Goal: Information Seeking & Learning: Learn about a topic

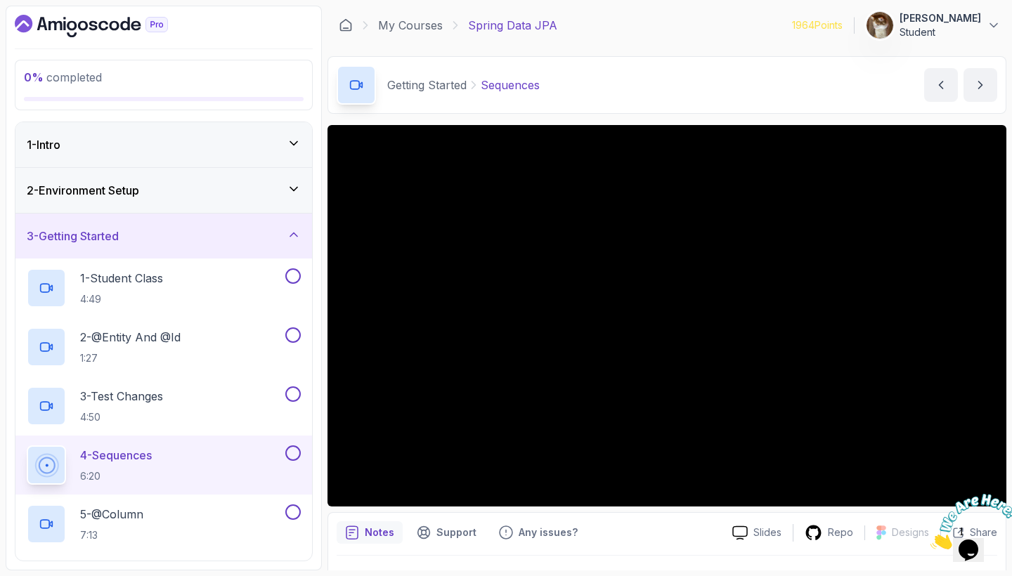
scroll to position [138, 0]
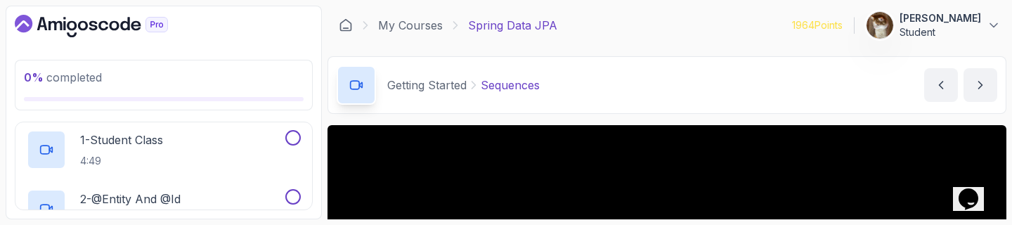
drag, startPoint x: 7, startPoint y: 8, endPoint x: 821, endPoint y: 85, distance: 817.9
click at [821, 85] on div "Getting Started Sequences Sequences by [PERSON_NAME]" at bounding box center [666, 85] width 679 height 58
click at [967, 143] on div at bounding box center [968, 143] width 76 height 0
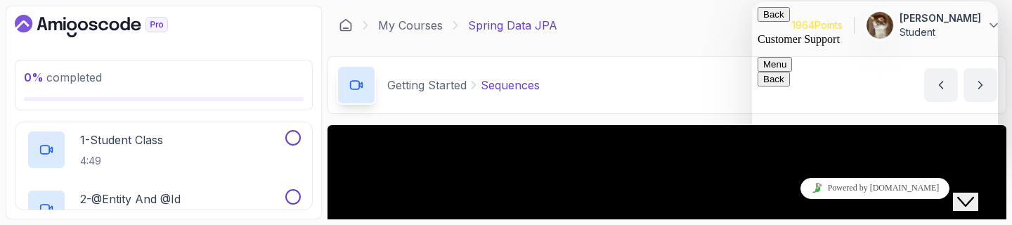
click at [967, 193] on icon "Close Chat This icon closes the chat window." at bounding box center [965, 201] width 17 height 17
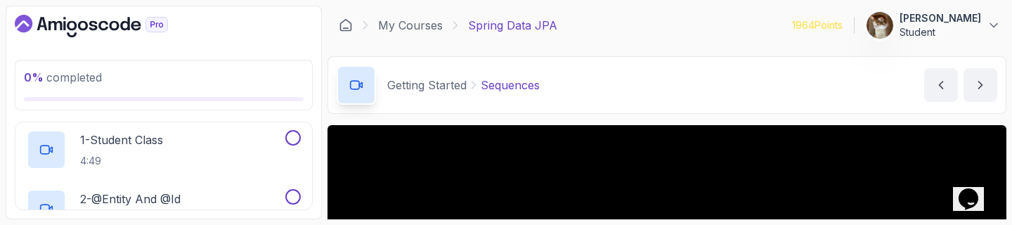
click at [977, 187] on div at bounding box center [968, 171] width 76 height 56
click at [973, 198] on div at bounding box center [968, 171] width 76 height 56
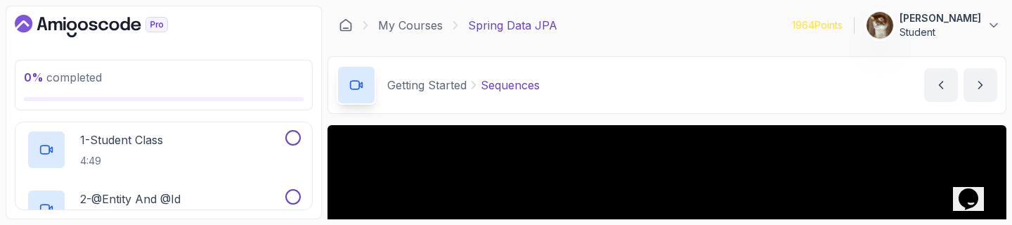
click at [972, 193] on div at bounding box center [968, 171] width 76 height 56
click at [979, 188] on body at bounding box center [968, 171] width 76 height 56
drag, startPoint x: 53, startPoint y: 55, endPoint x: 878, endPoint y: 79, distance: 824.5
click at [878, 79] on div "Getting Started Sequences Sequences by [PERSON_NAME]" at bounding box center [666, 85] width 679 height 58
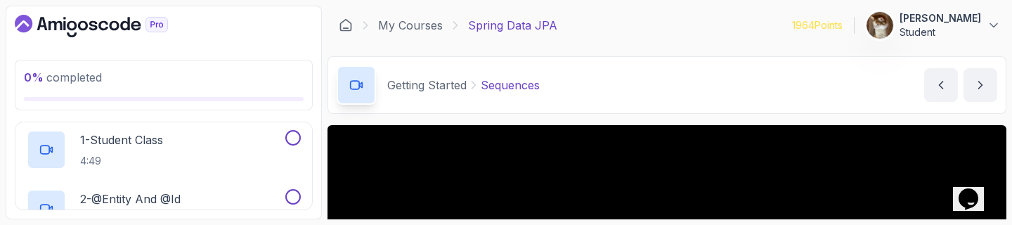
click at [966, 155] on html at bounding box center [968, 170] width 87 height 67
click at [968, 187] on html at bounding box center [968, 170] width 87 height 67
click at [969, 203] on html at bounding box center [968, 170] width 87 height 67
click at [977, 190] on html at bounding box center [968, 170] width 87 height 67
click at [970, 186] on html at bounding box center [968, 170] width 87 height 67
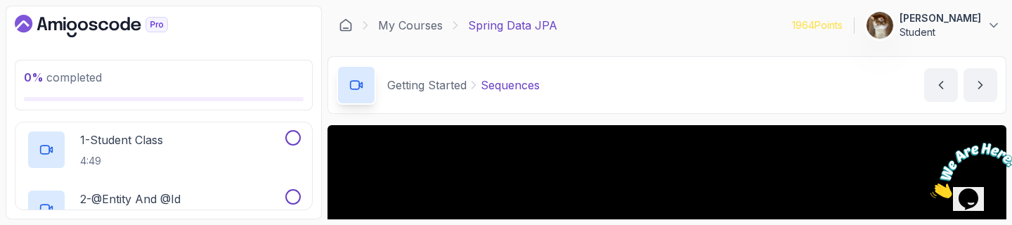
click at [985, 188] on img at bounding box center [973, 171] width 87 height 56
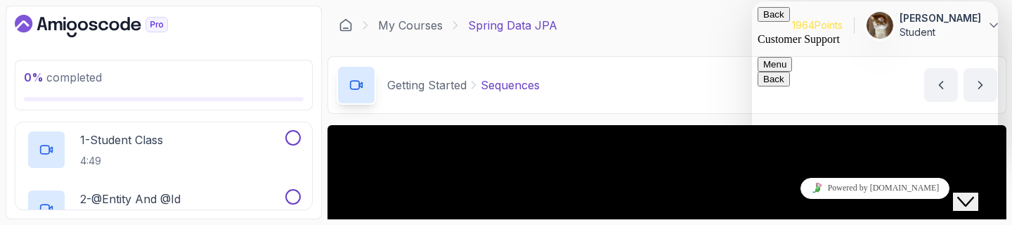
click at [974, 197] on icon "Chat widget" at bounding box center [965, 202] width 17 height 10
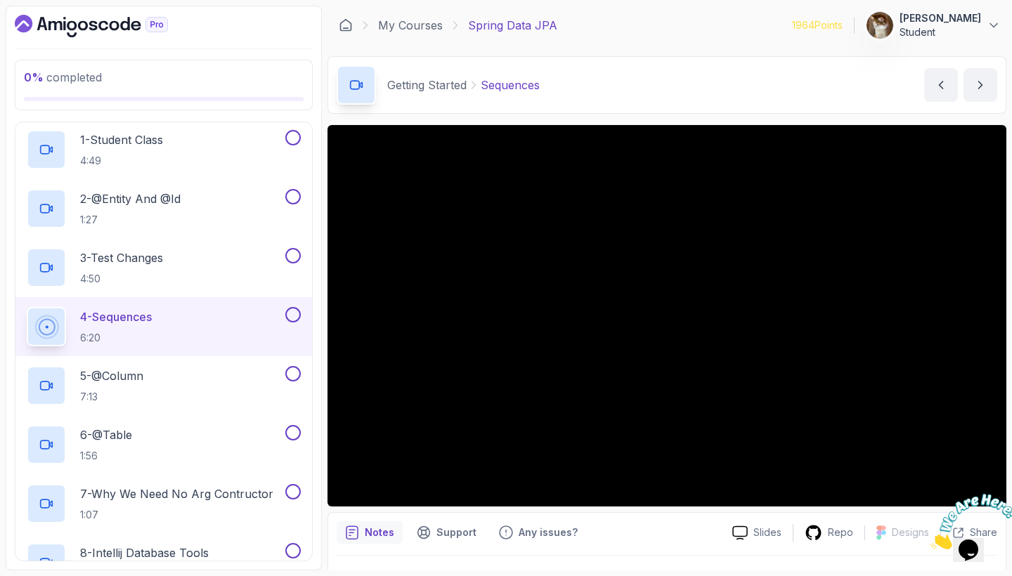
click at [930, 540] on icon "Close" at bounding box center [930, 546] width 0 height 12
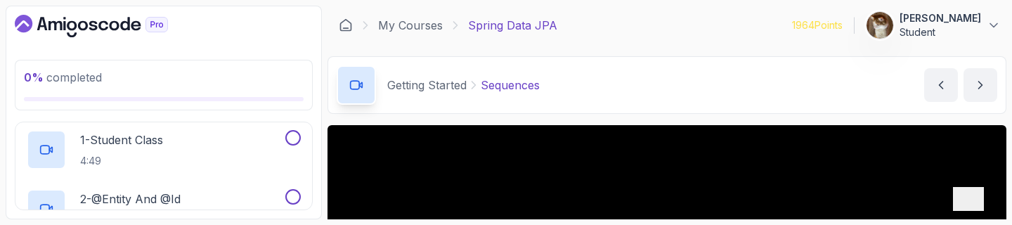
click at [974, 190] on icon "Opens Chat This icon Opens the chat window." at bounding box center [968, 199] width 22 height 22
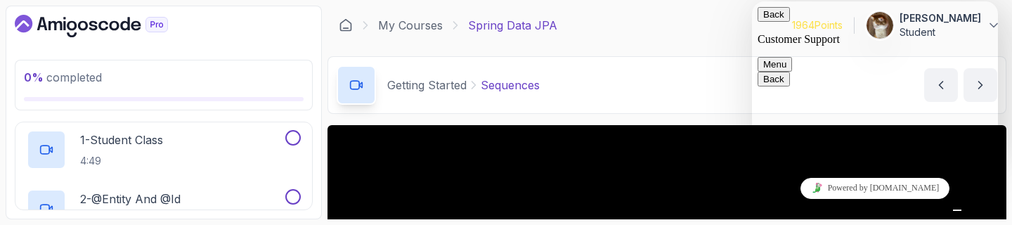
click at [961, 209] on button "Chat widget" at bounding box center [957, 209] width 8 height 1
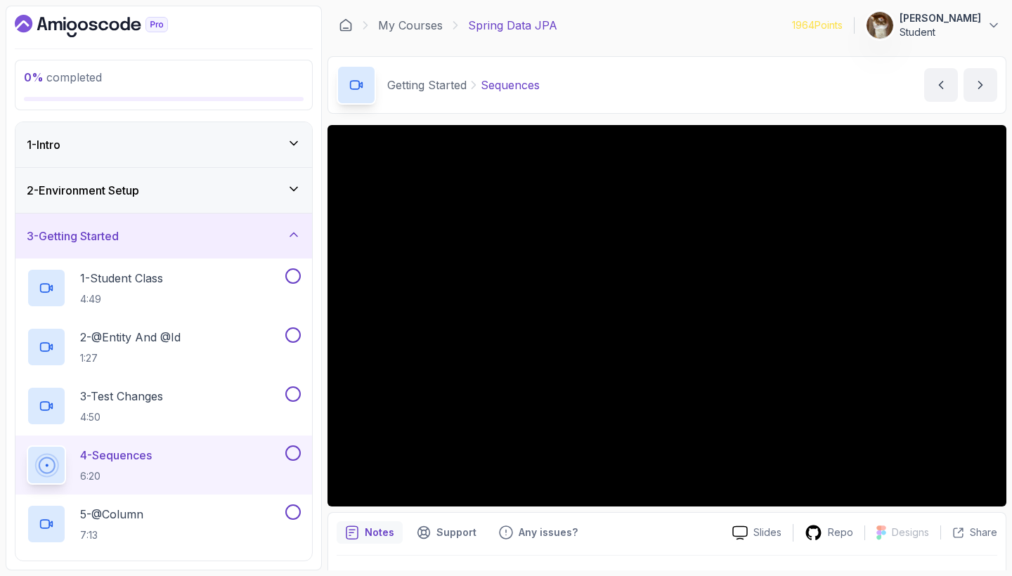
scroll to position [0, 0]
click at [183, 403] on div "3 - Test Changes 4:50" at bounding box center [155, 405] width 256 height 39
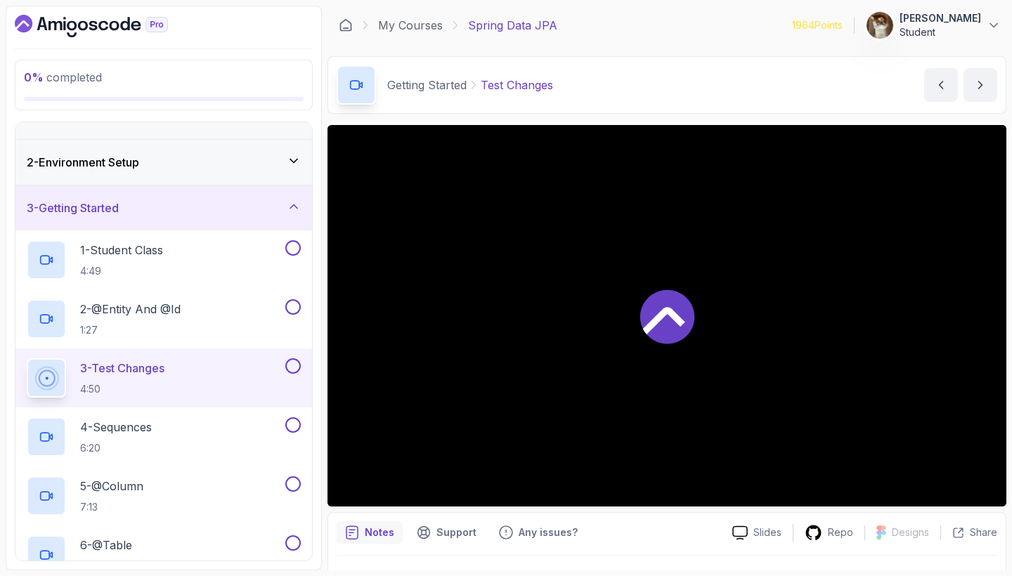
scroll to position [30, 0]
click at [152, 429] on p "4 - Sequences" at bounding box center [116, 425] width 72 height 17
